Goal: Navigation & Orientation: Find specific page/section

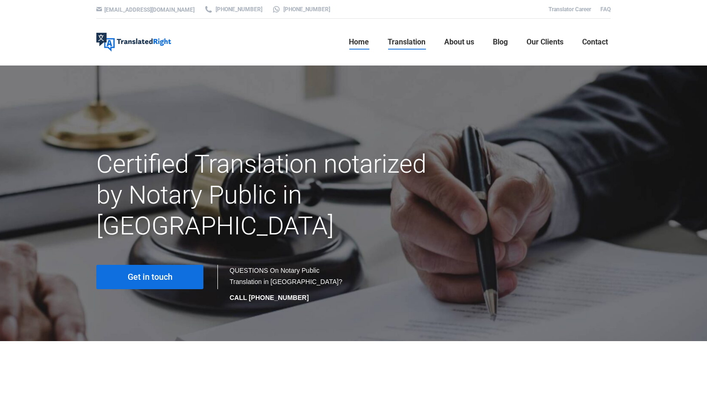
click at [348, 52] on link "Home" at bounding box center [359, 42] width 26 height 30
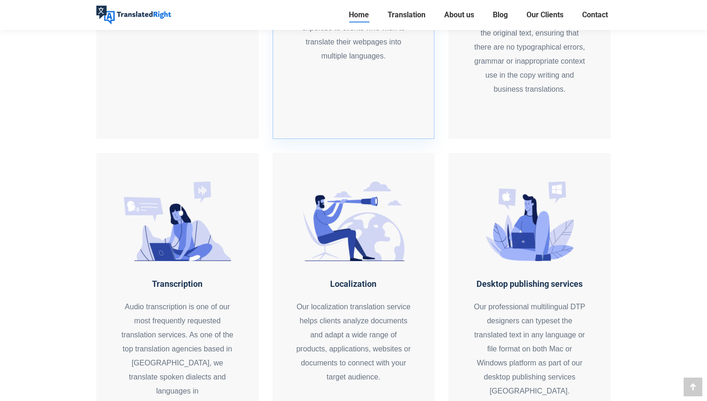
scroll to position [991, 0]
click at [467, 14] on span "About us" at bounding box center [459, 14] width 30 height 9
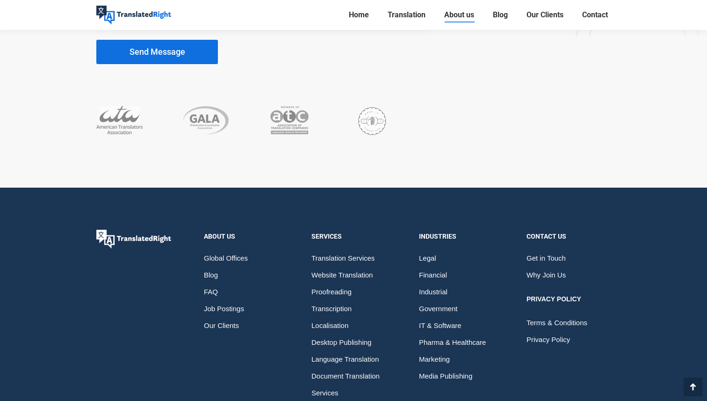
scroll to position [2516, 0]
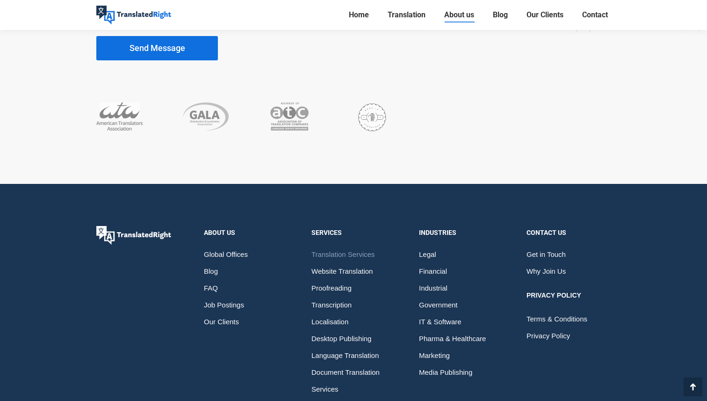
click at [351, 256] on span "Translation Services" at bounding box center [342, 254] width 63 height 17
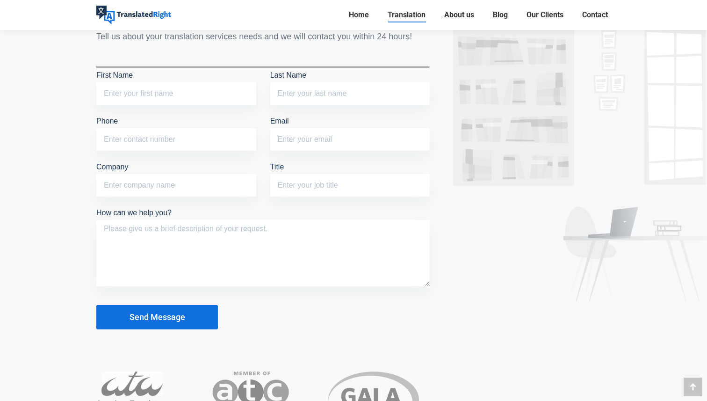
scroll to position [4092, 0]
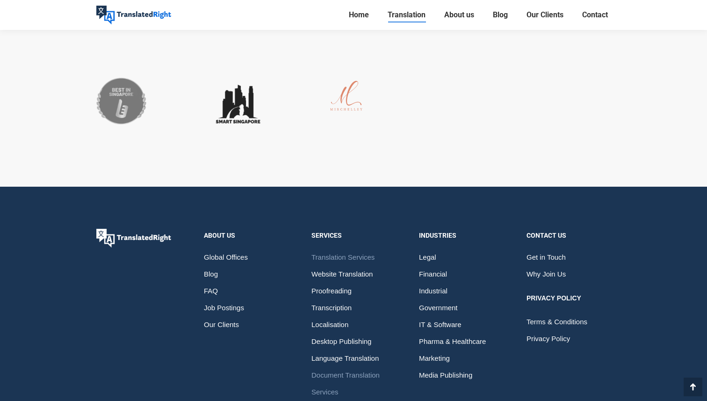
click at [344, 367] on span "Document Translation Services" at bounding box center [353, 384] width 84 height 34
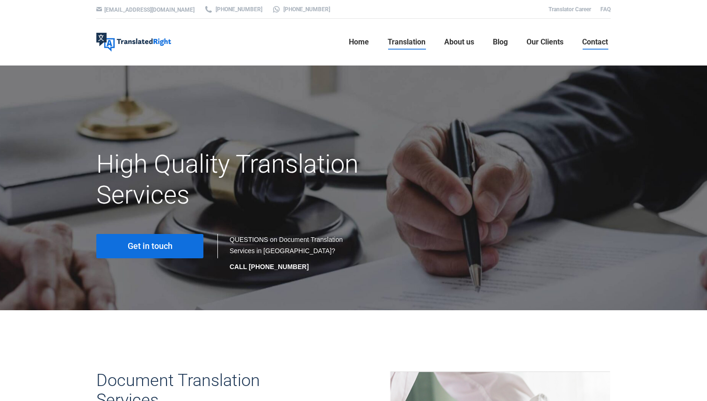
click at [595, 37] on link "Contact" at bounding box center [594, 42] width 31 height 30
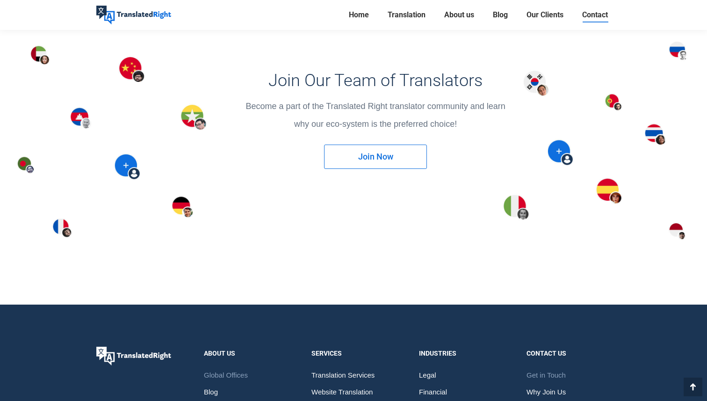
scroll to position [1425, 0]
